Goal: Task Accomplishment & Management: Complete application form

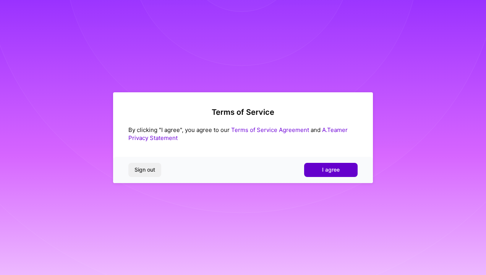
click at [325, 171] on span "I agree" at bounding box center [331, 170] width 18 height 8
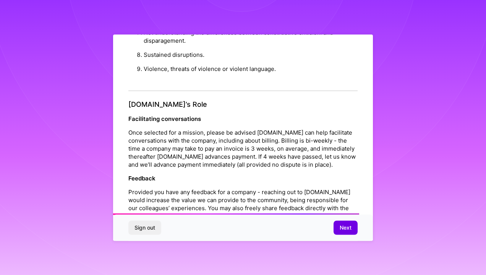
scroll to position [875, 0]
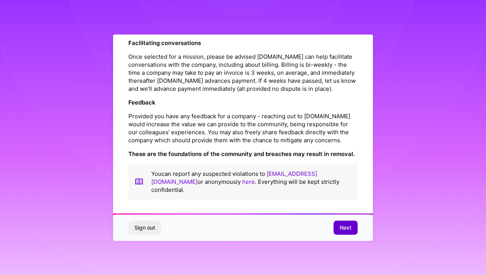
click at [342, 230] on span "Next" at bounding box center [345, 228] width 12 height 8
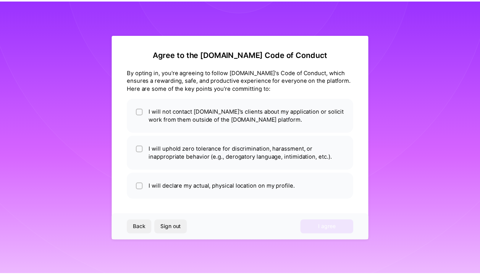
scroll to position [0, 0]
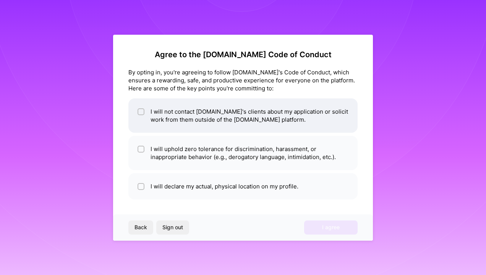
click at [148, 111] on li "I will not contact [DOMAIN_NAME]'s clients about my application or solicit work…" at bounding box center [242, 115] width 229 height 34
checkbox input "true"
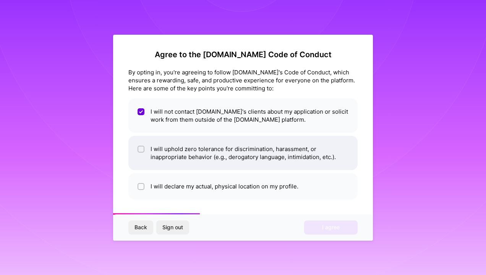
click at [144, 148] on li "I will uphold zero tolerance for discrimination, harassment, or inappropriate b…" at bounding box center [242, 153] width 229 height 34
checkbox input "true"
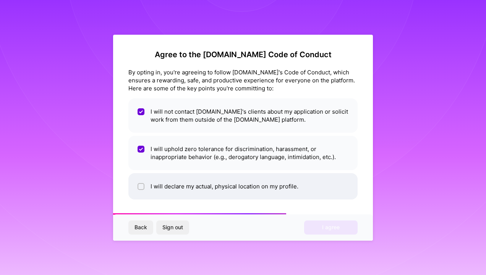
click at [145, 190] on li "I will declare my actual, physical location on my profile." at bounding box center [242, 186] width 229 height 26
checkbox input "true"
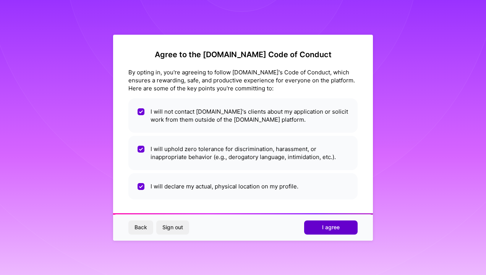
click at [336, 226] on span "I agree" at bounding box center [331, 228] width 18 height 8
